Goal: Information Seeking & Learning: Learn about a topic

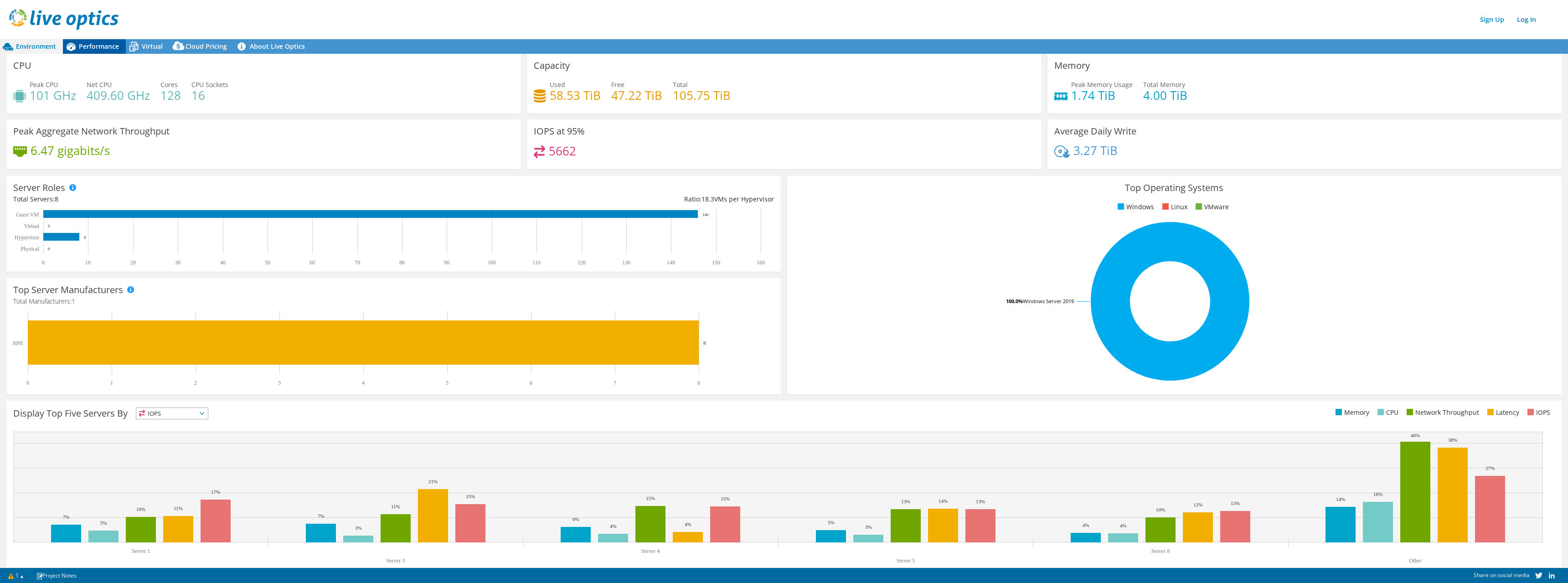
click at [106, 49] on span "Performance" at bounding box center [99, 46] width 40 height 9
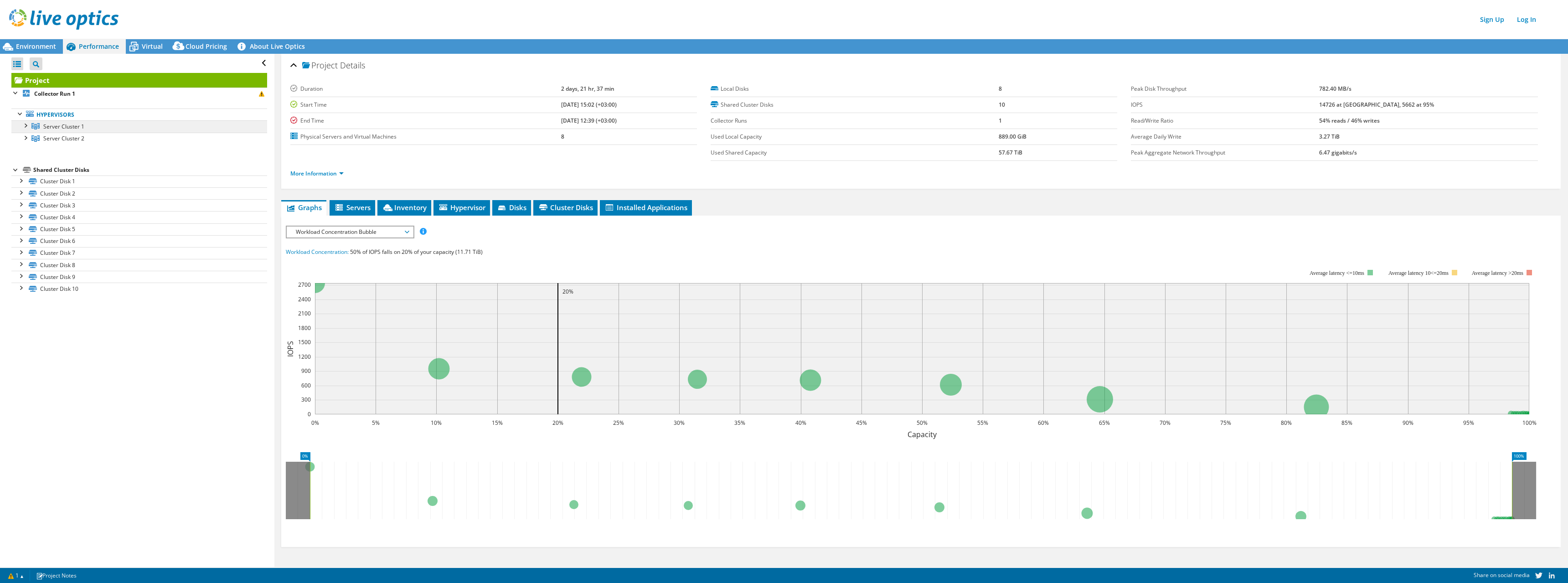
click at [69, 125] on span "Server Cluster 1" at bounding box center [63, 126] width 41 height 8
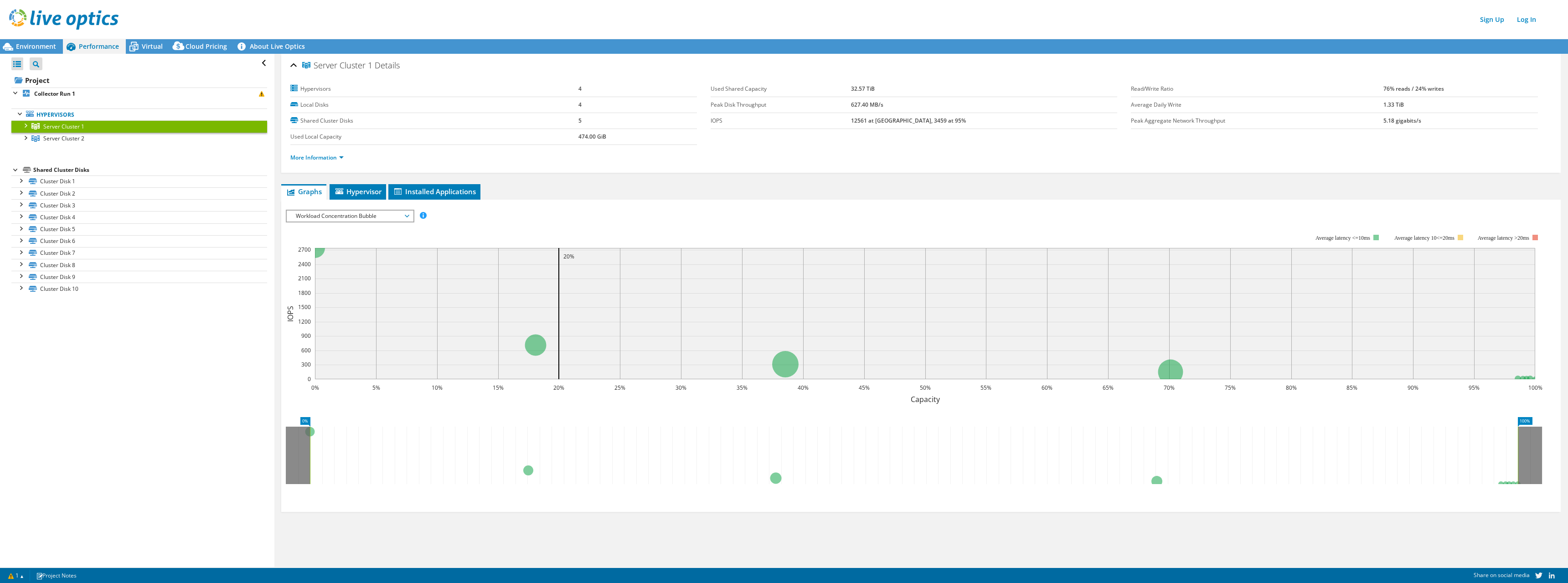
click at [26, 124] on div at bounding box center [25, 125] width 9 height 9
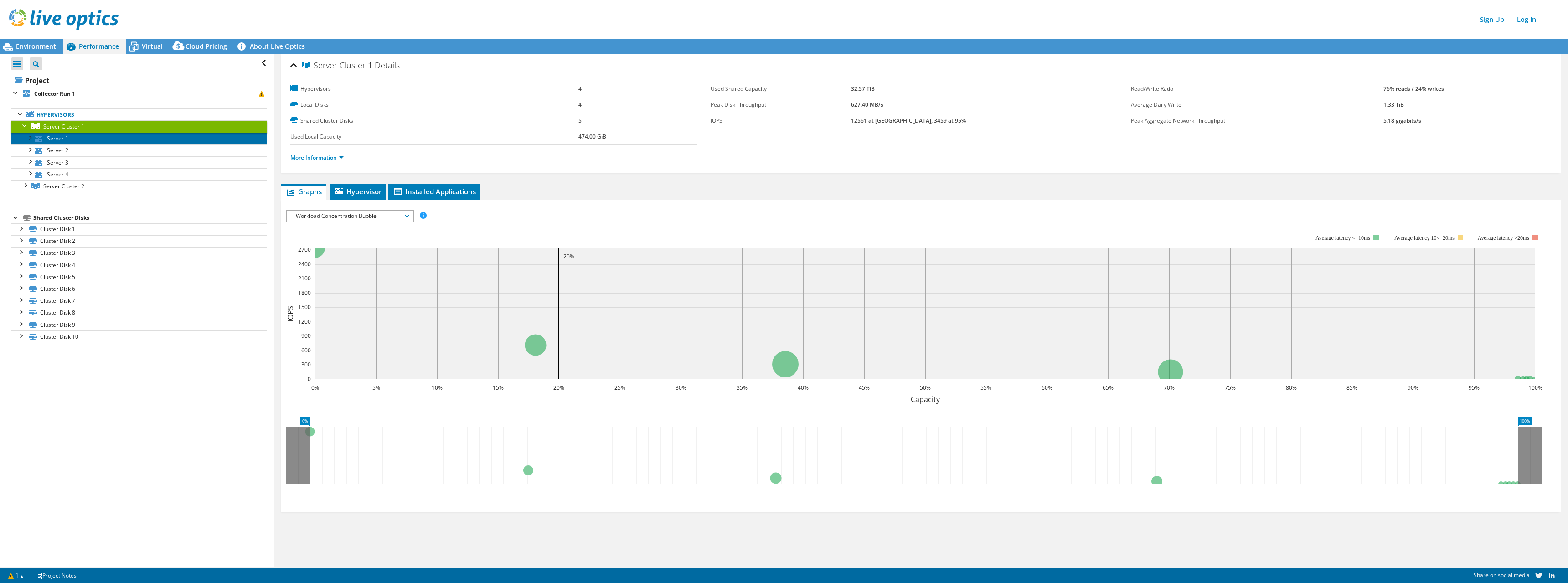
click at [61, 140] on link "Server 1" at bounding box center [139, 138] width 256 height 12
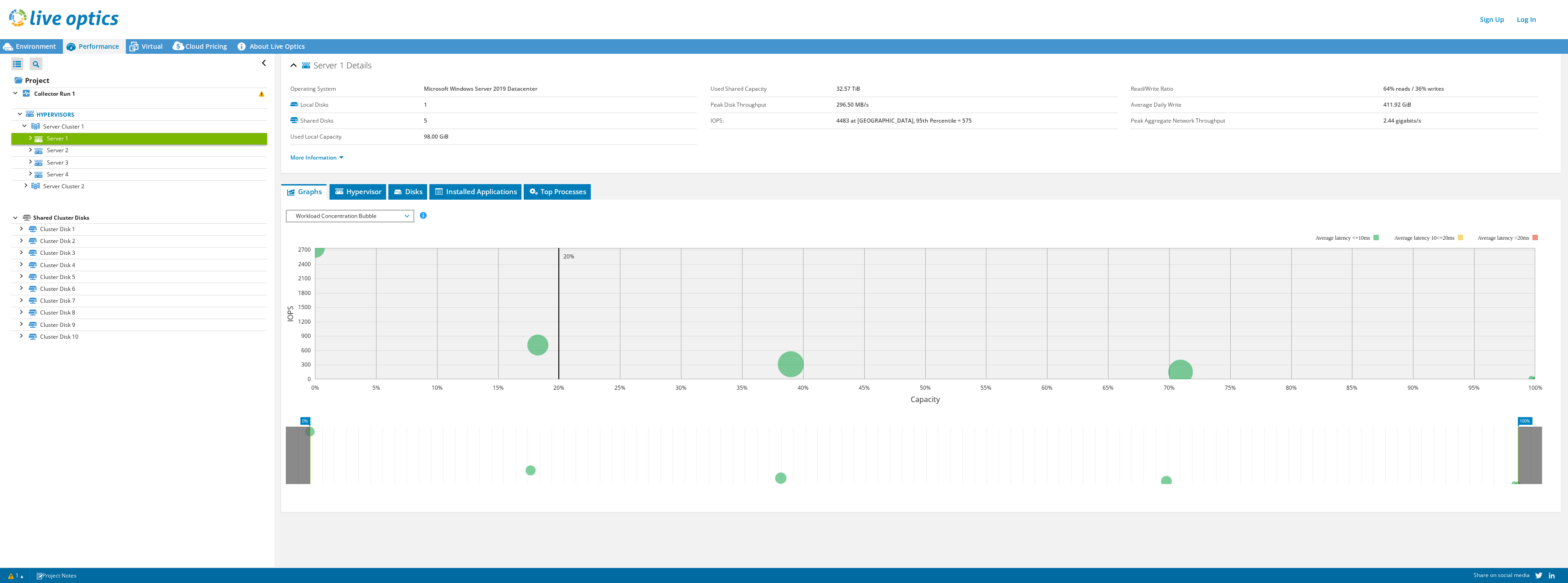
click at [32, 137] on div at bounding box center [29, 137] width 9 height 9
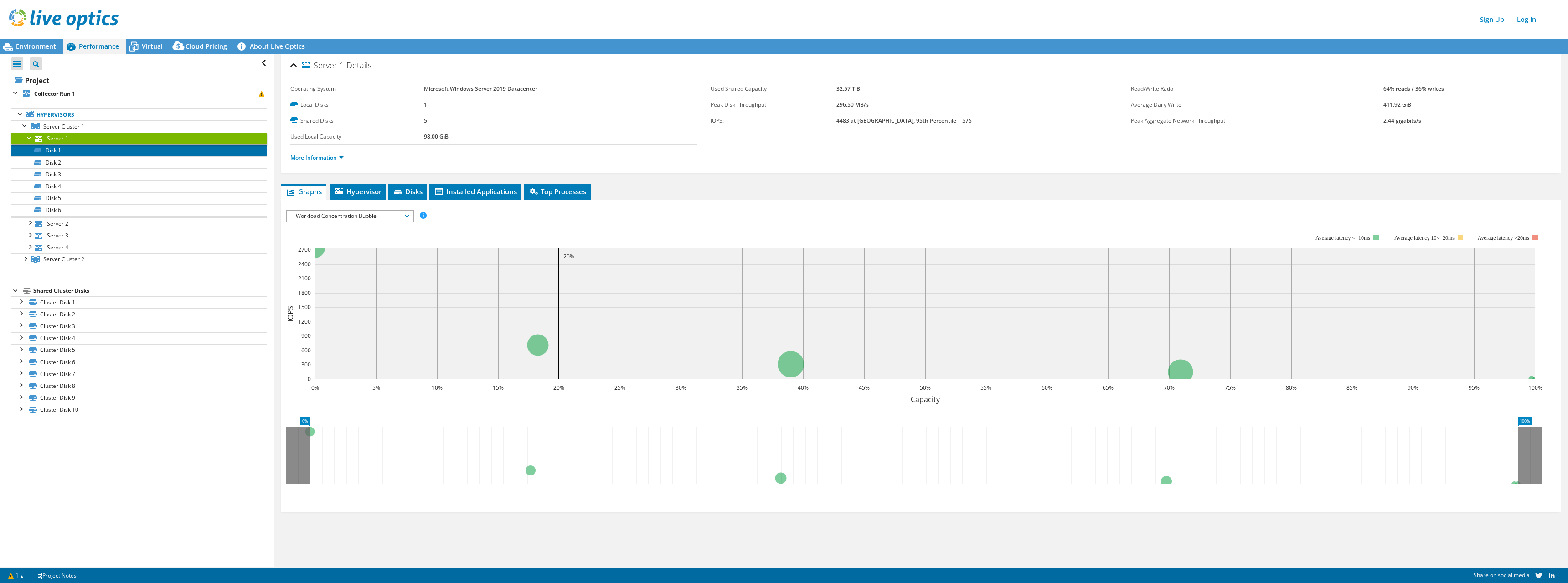
click at [49, 148] on link "Disk 1" at bounding box center [139, 150] width 256 height 12
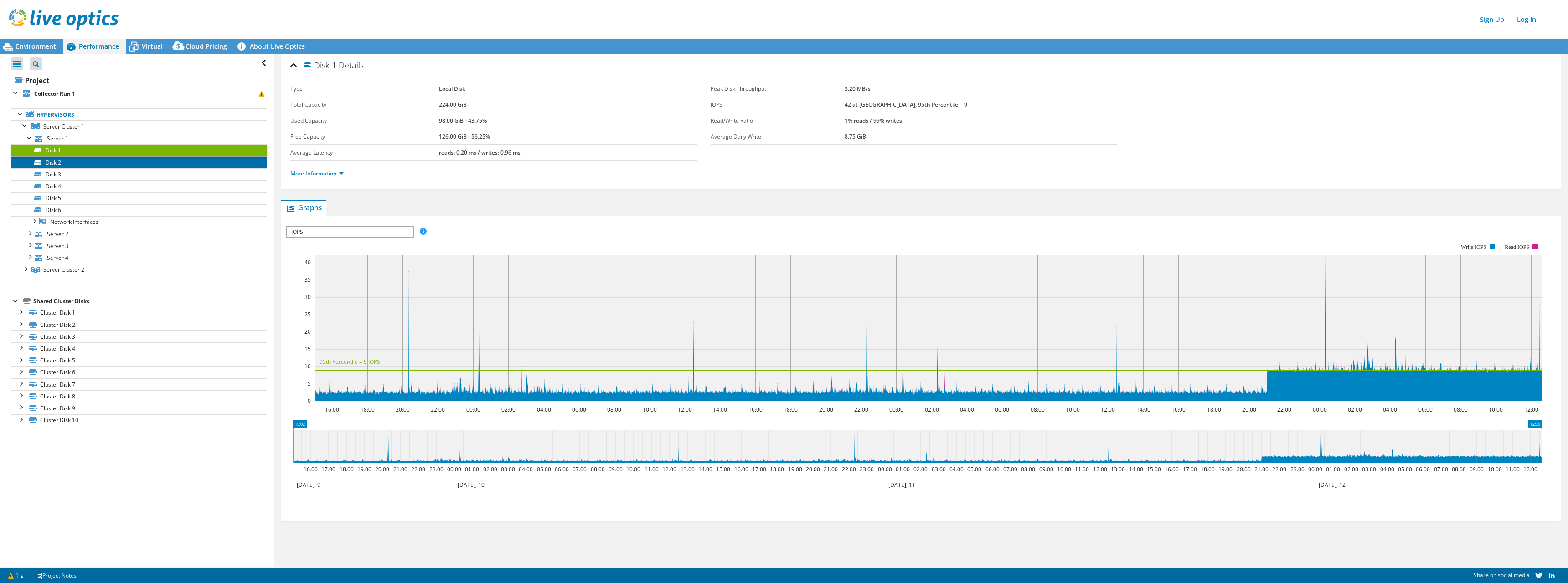
click at [78, 166] on link "Disk 2" at bounding box center [139, 162] width 256 height 12
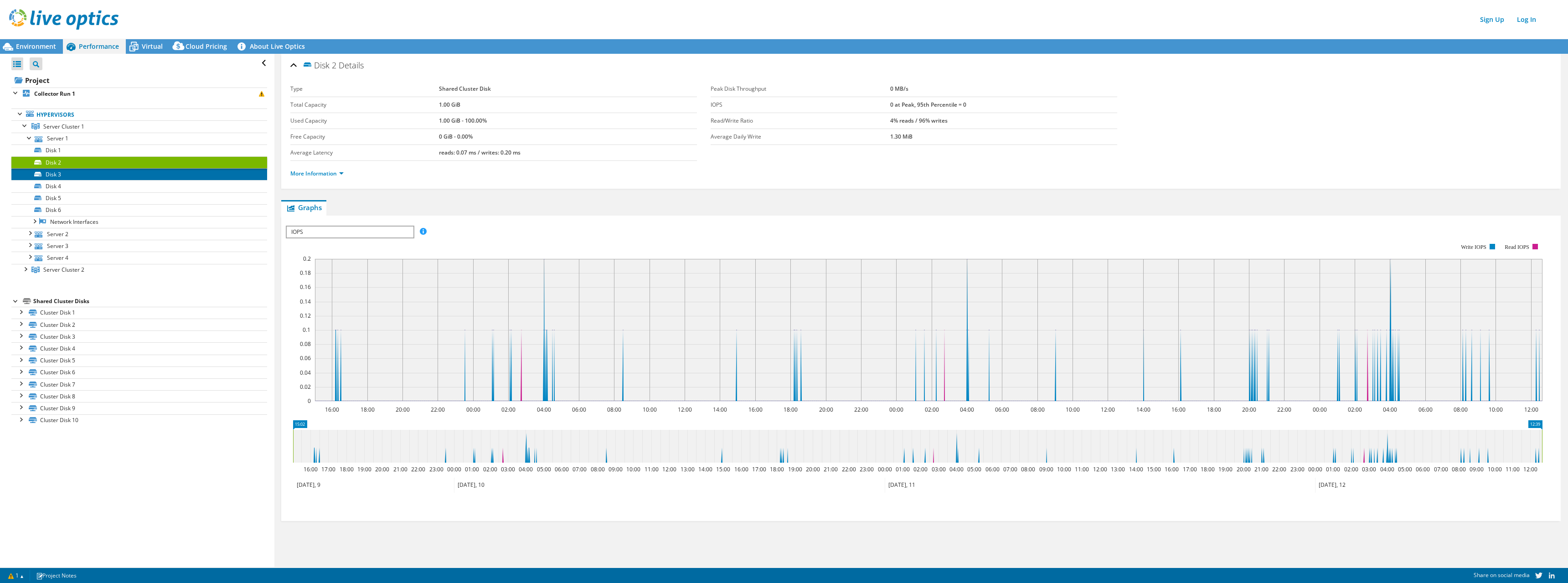
click at [79, 175] on link "Disk 3" at bounding box center [139, 173] width 256 height 12
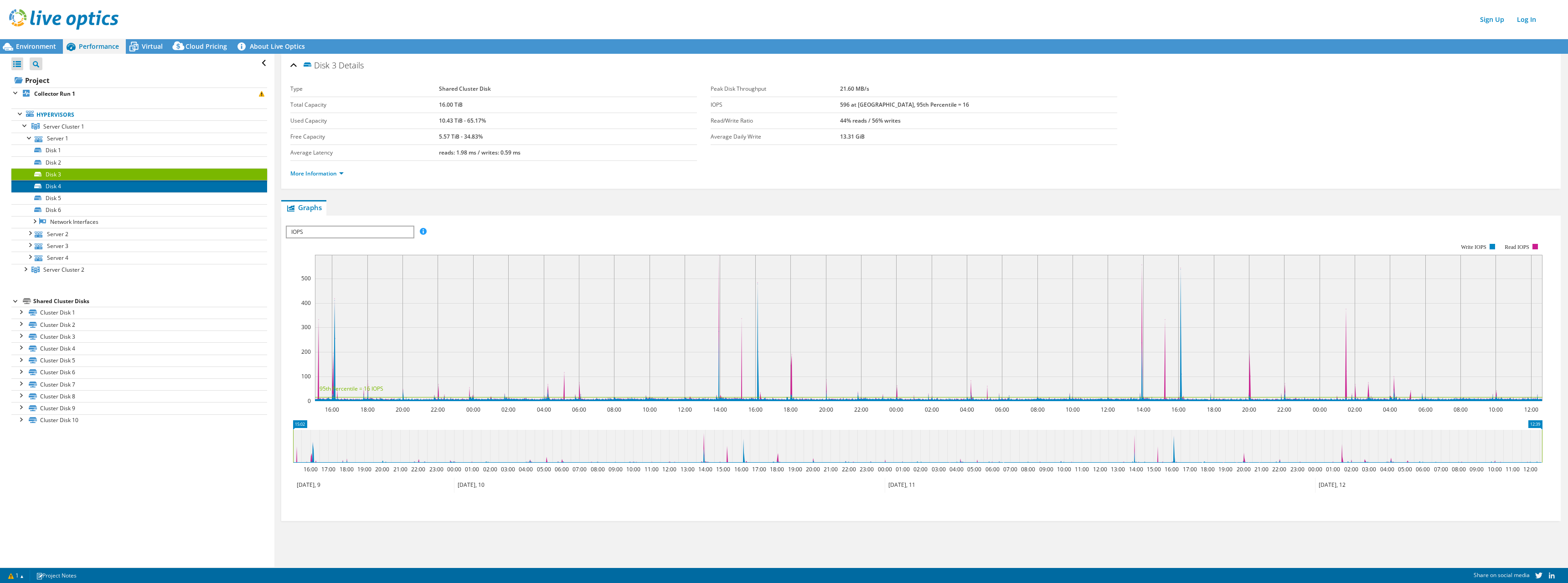
click at [77, 187] on link "Disk 4" at bounding box center [139, 186] width 256 height 12
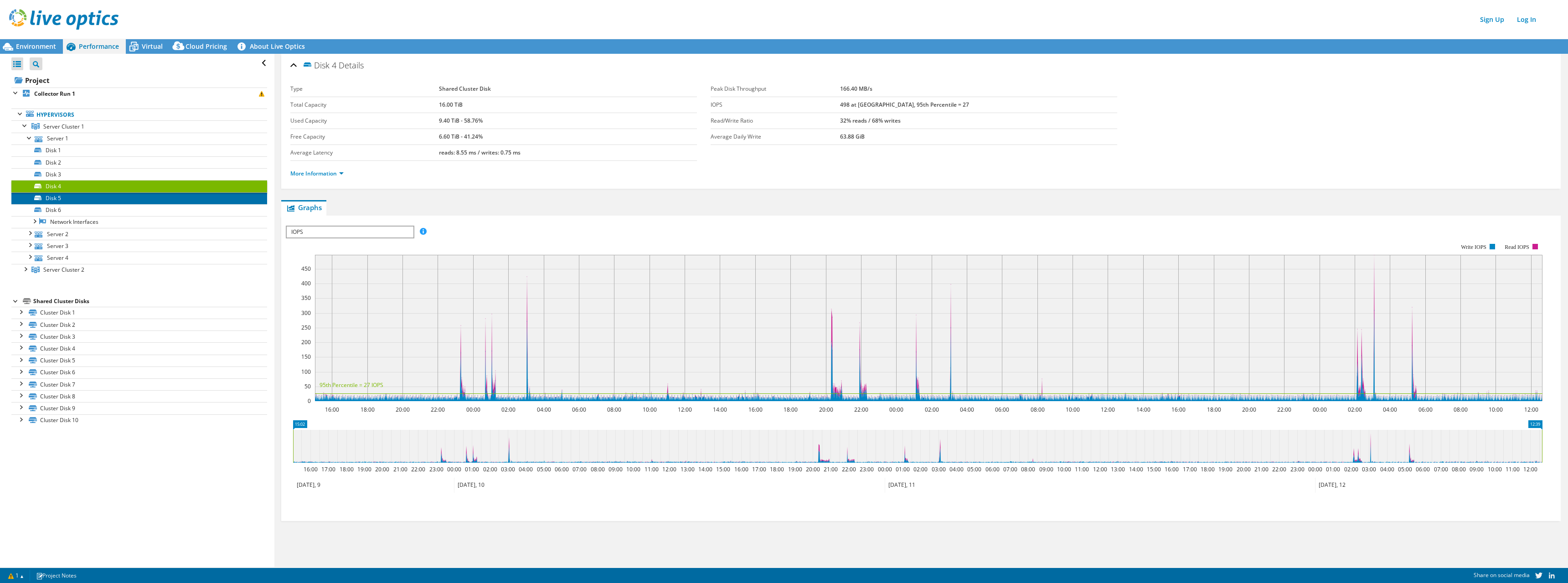
click at [82, 194] on link "Disk 5" at bounding box center [139, 198] width 256 height 12
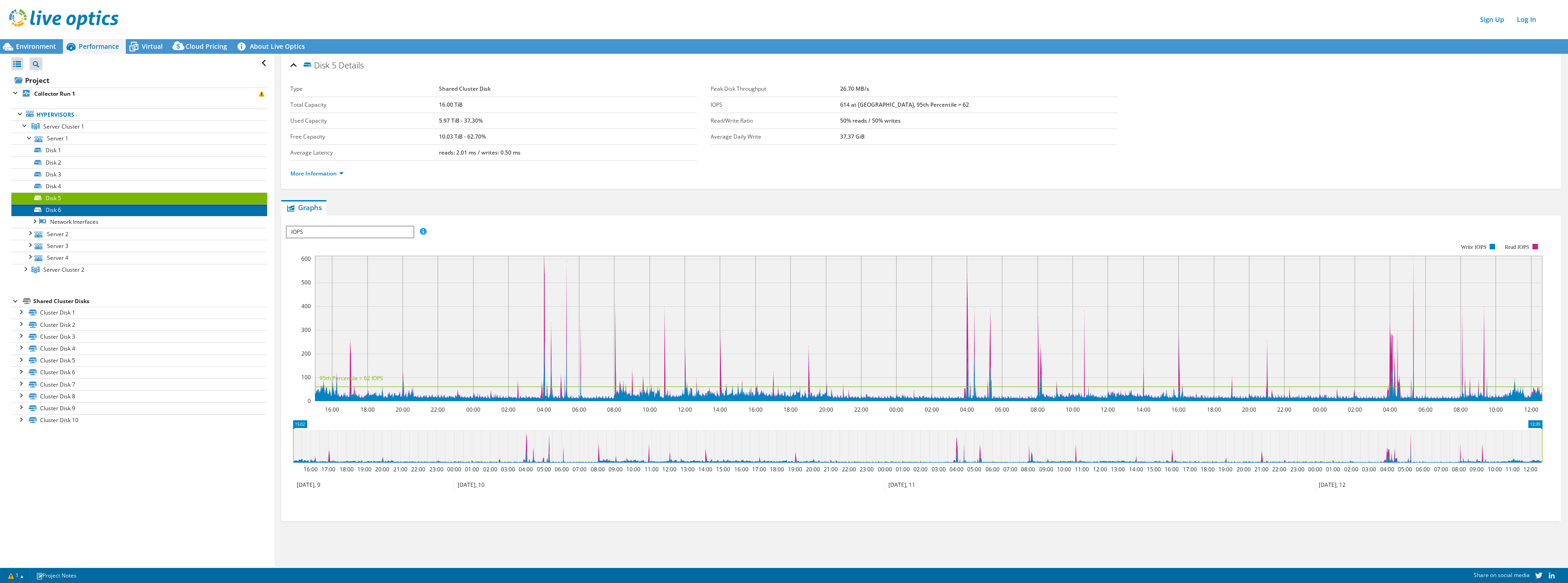
click at [88, 208] on link "Disk 6" at bounding box center [139, 209] width 256 height 12
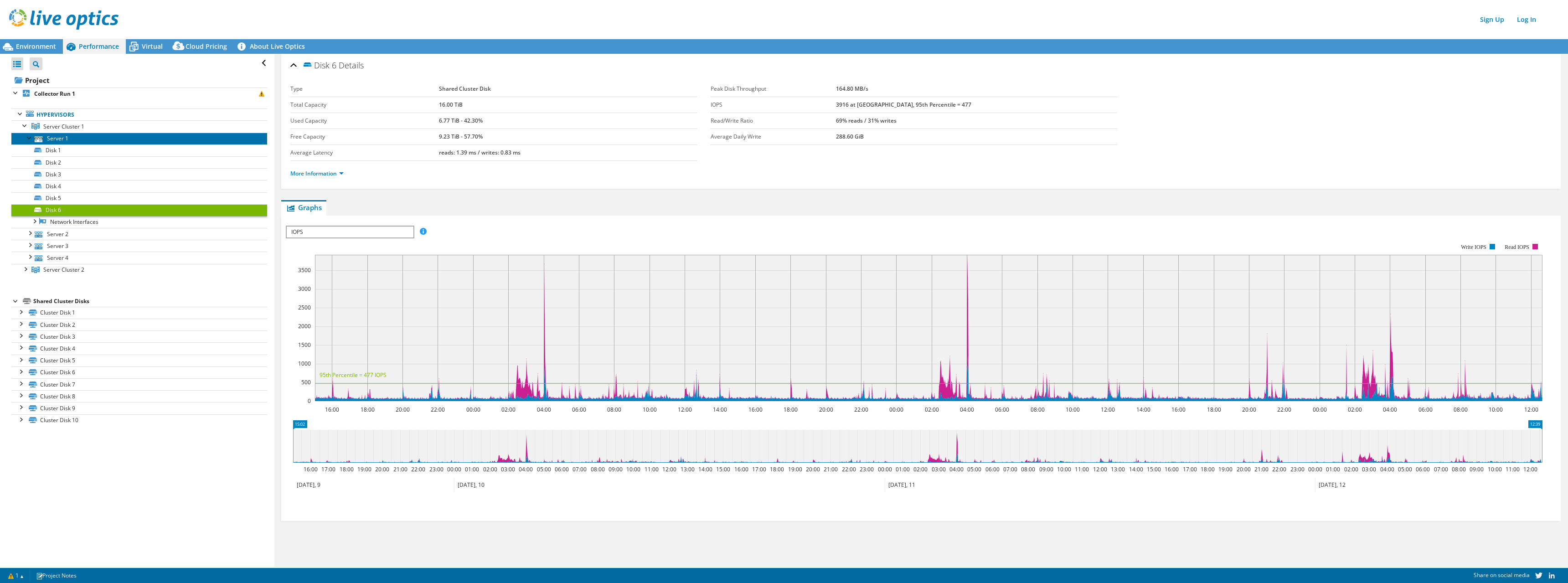
click at [85, 133] on link "Server 1" at bounding box center [139, 138] width 256 height 12
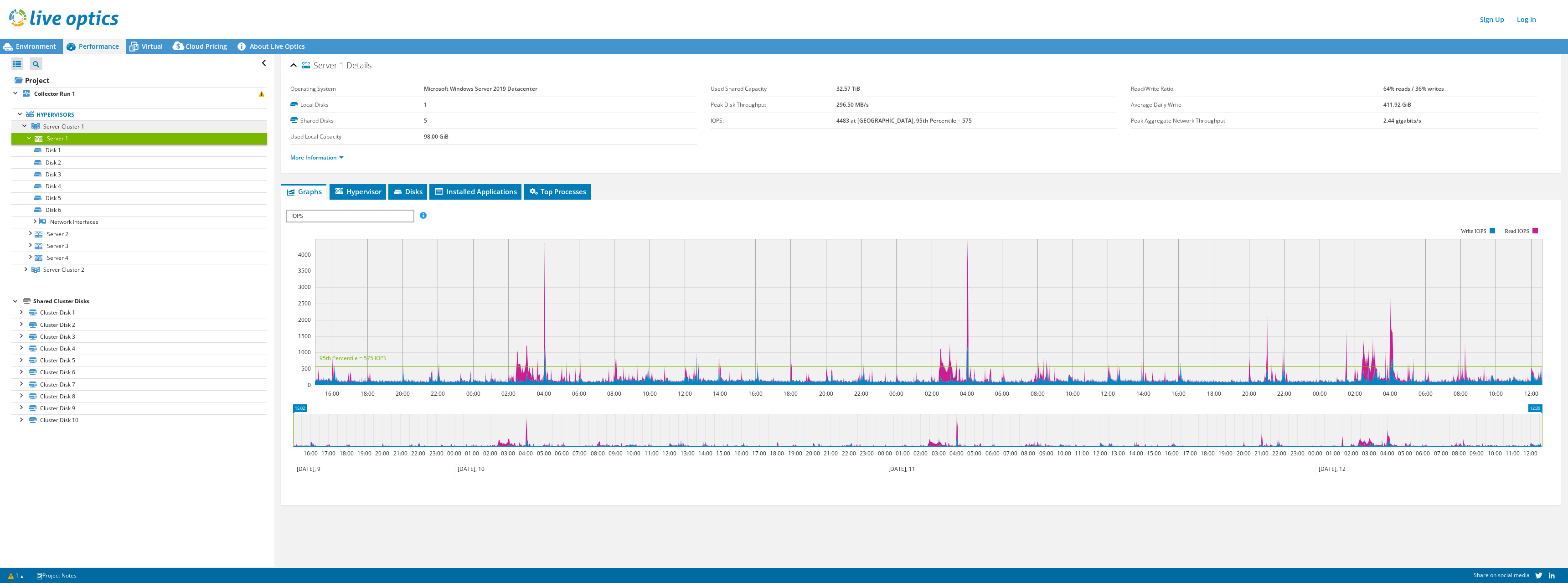
click at [102, 124] on link "Server Cluster 1" at bounding box center [139, 126] width 256 height 12
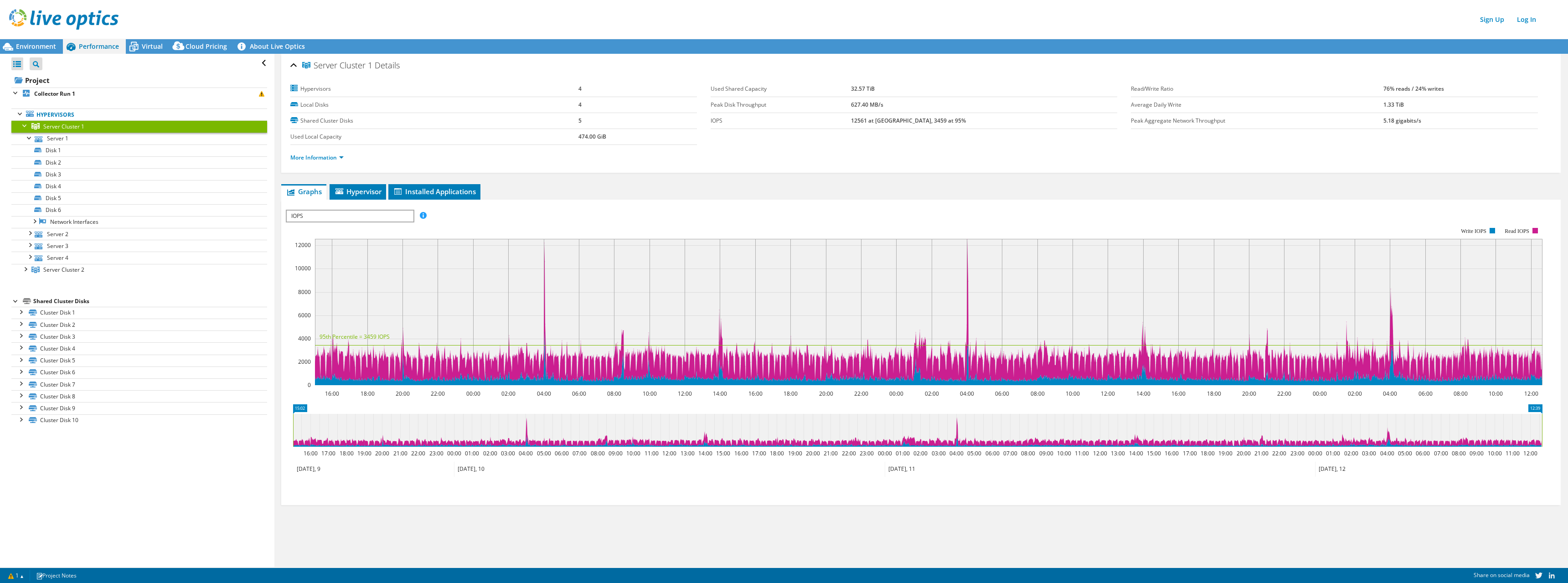
click at [369, 217] on span "IOPS" at bounding box center [349, 216] width 126 height 11
click at [374, 237] on li "Disk Throughput" at bounding box center [349, 238] width 126 height 11
